Goal: Task Accomplishment & Management: Use online tool/utility

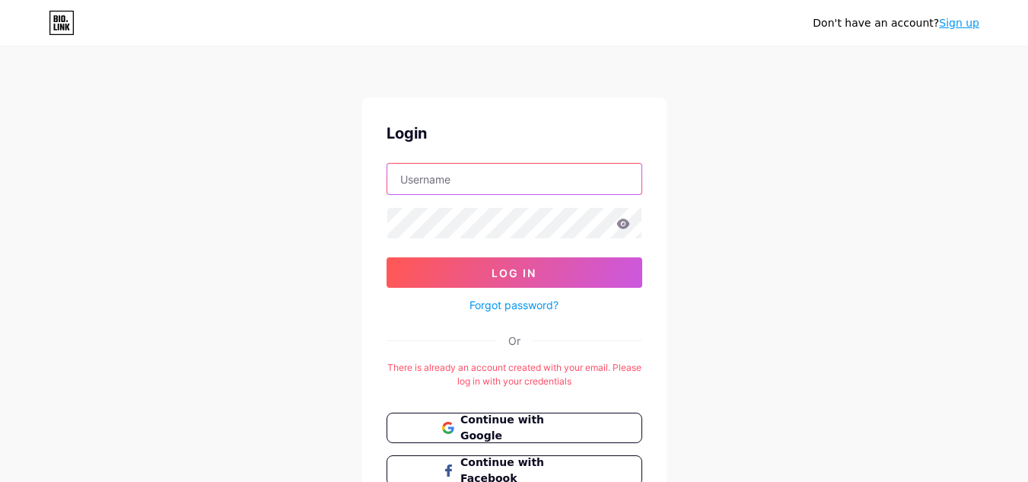
click at [501, 190] on input "text" at bounding box center [514, 179] width 254 height 30
type input "pinnaclefuture01@gmail.com"
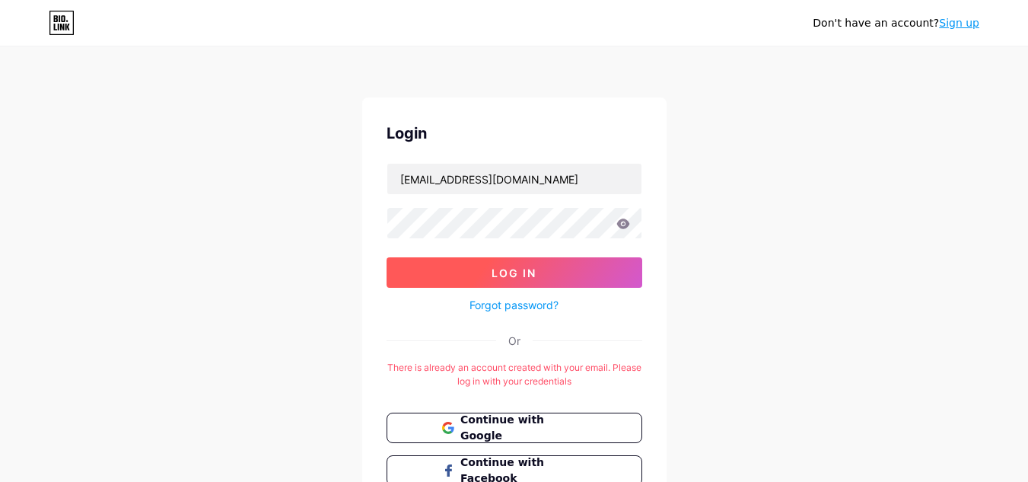
click at [480, 272] on button "Log In" at bounding box center [515, 272] width 256 height 30
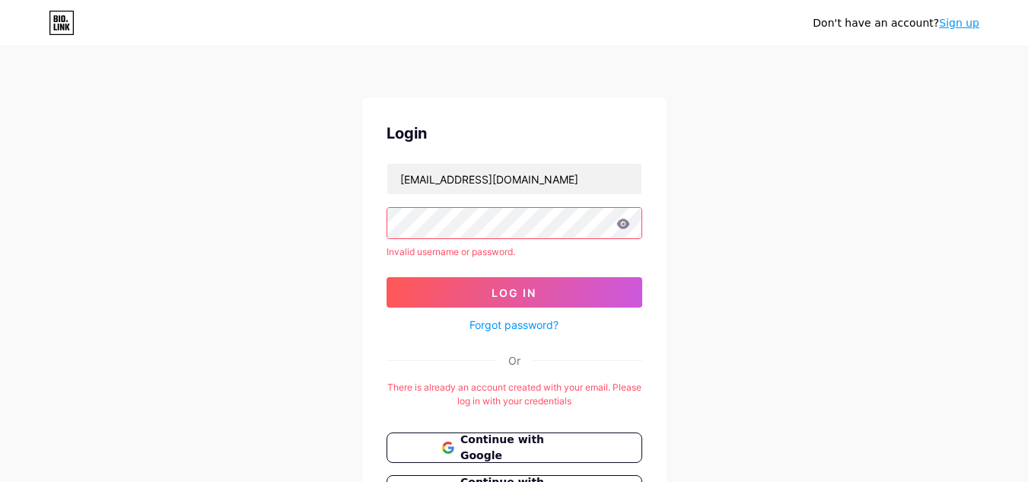
click at [182, 213] on div "Don't have an account? Sign up Login pinnaclefuture01@gmail.com Invalid usernam…" at bounding box center [514, 310] width 1028 height 621
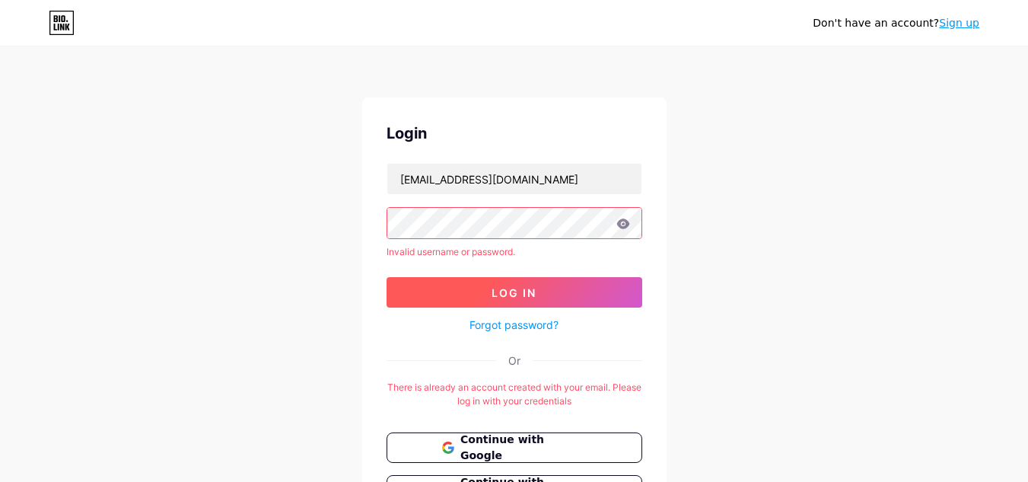
click at [520, 287] on span "Log In" at bounding box center [514, 292] width 45 height 13
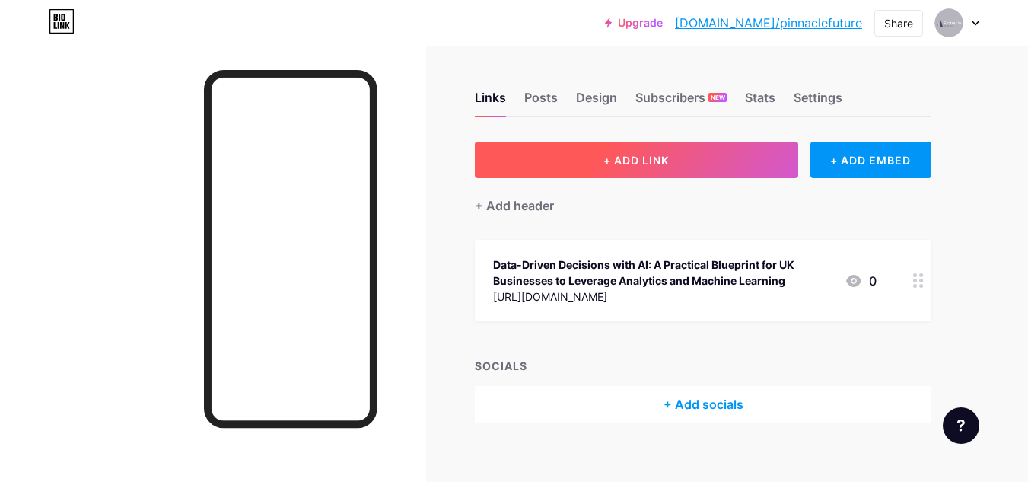
click at [652, 173] on button "+ ADD LINK" at bounding box center [636, 160] width 323 height 37
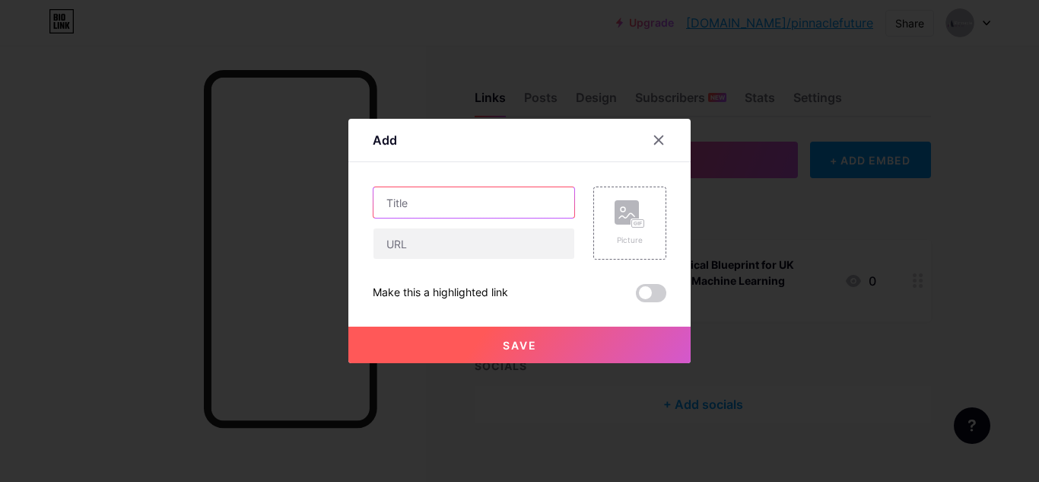
click at [434, 213] on input "text" at bounding box center [474, 202] width 201 height 30
paste input "Why AI and Machine Learning Courses Are Worth It"
type input "Why AI and Machine Learning Courses Are Worth It"
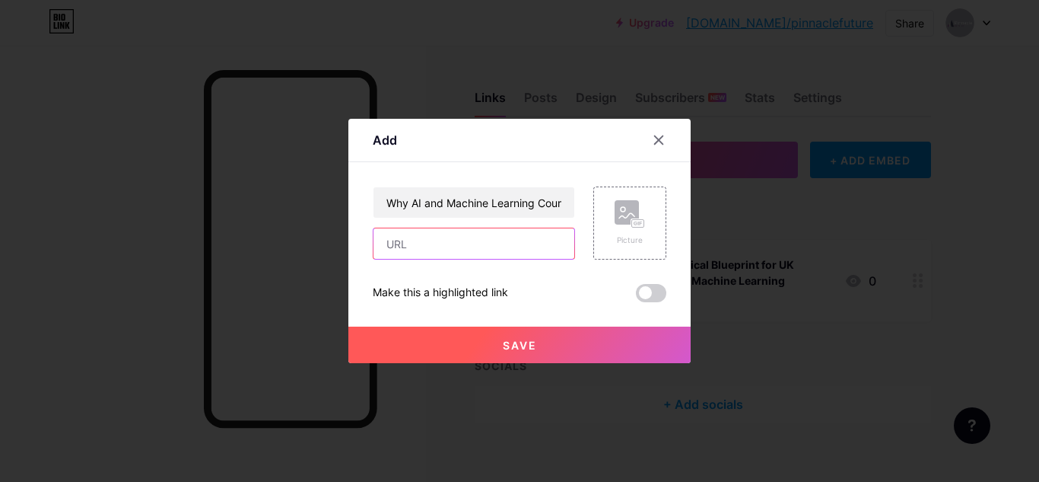
click at [450, 254] on input "text" at bounding box center [474, 243] width 201 height 30
paste input "https://sites.google.com/view/ai-machine-learning-are-worth/home"
type input "https://sites.google.com/view/ai-machine-learning-are-worth/home"
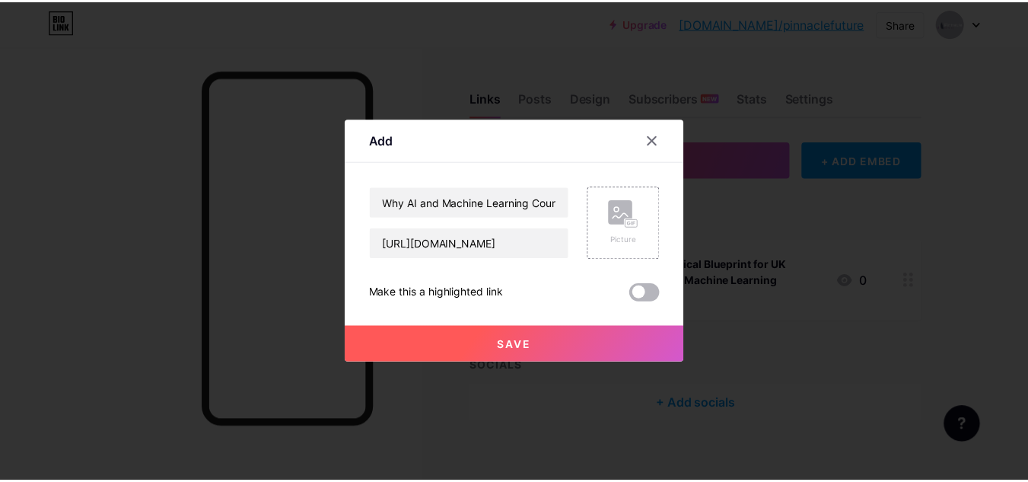
scroll to position [0, 0]
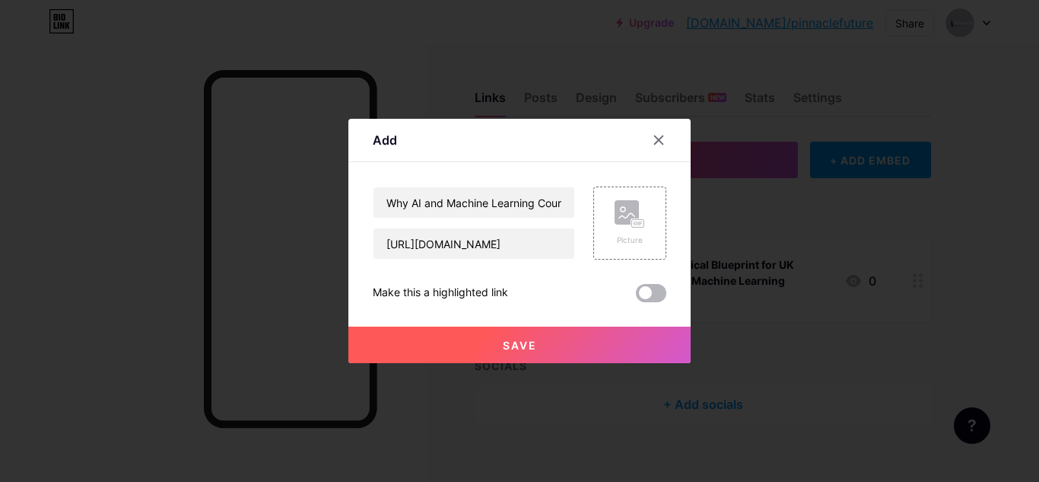
click at [642, 292] on span at bounding box center [651, 293] width 30 height 18
click at [636, 297] on input "checkbox" at bounding box center [636, 297] width 0 height 0
click at [612, 344] on button "Save" at bounding box center [519, 344] width 342 height 37
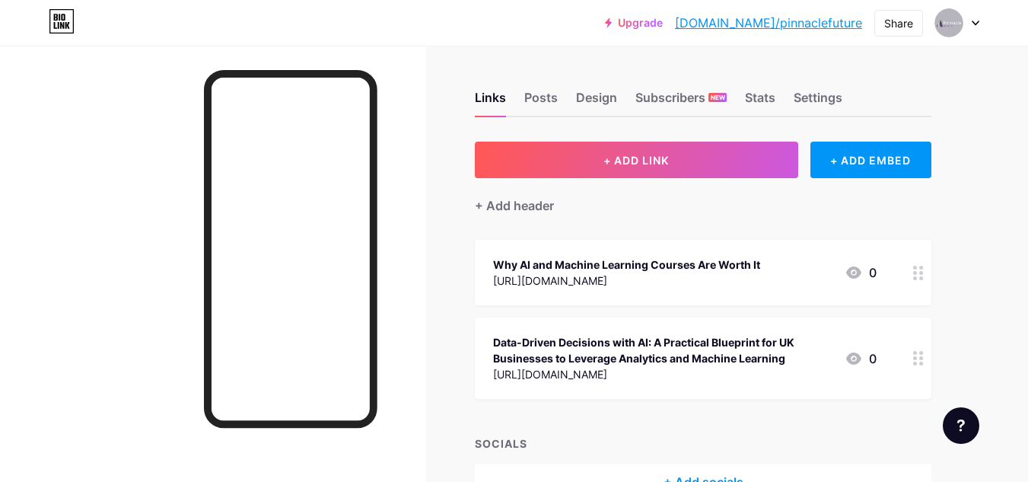
click at [854, 27] on link "bio.link/pinnaclefuture" at bounding box center [768, 23] width 187 height 18
